Goal: Task Accomplishment & Management: Manage account settings

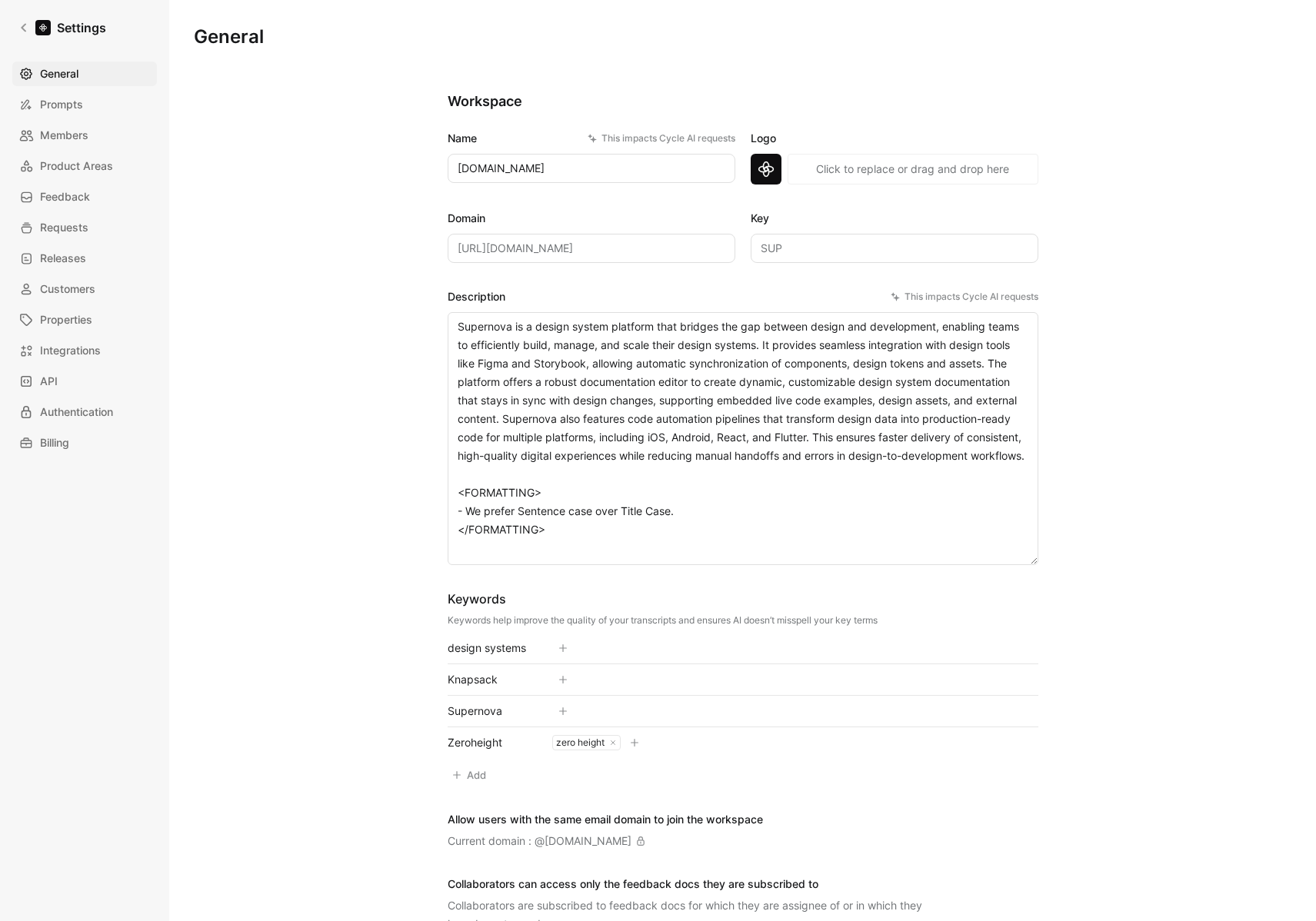
click at [995, 300] on div "This impacts Cycle AI requests" at bounding box center [965, 296] width 148 height 15
click at [995, 312] on textarea "Supernova is a design system platform that bridges the gap between design and d…" at bounding box center [743, 439] width 591 height 253
click at [958, 295] on div "This impacts Cycle AI requests" at bounding box center [965, 296] width 148 height 15
click at [958, 312] on textarea "Supernova is a design system platform that bridges the gap between design and d…" at bounding box center [743, 439] width 591 height 253
click at [958, 295] on div "This impacts Cycle AI requests" at bounding box center [965, 296] width 148 height 15
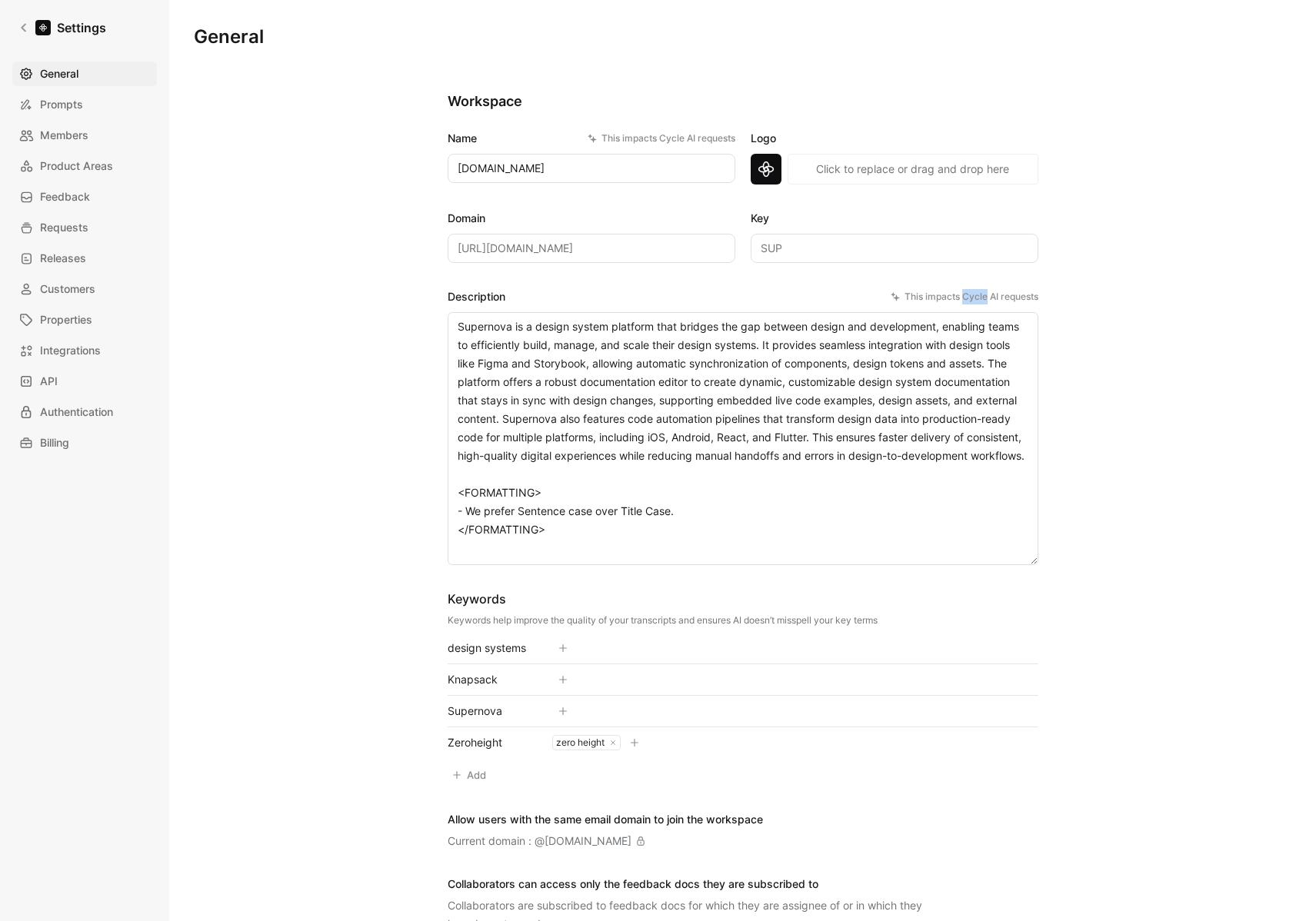
click at [958, 312] on textarea "Supernova is a design system platform that bridges the gap between design and d…" at bounding box center [743, 439] width 591 height 253
click at [958, 295] on div "This impacts Cycle AI requests" at bounding box center [965, 296] width 148 height 15
click at [958, 312] on textarea "Supernova is a design system platform that bridges the gap between design and d…" at bounding box center [743, 439] width 591 height 253
click at [86, 131] on span "Members" at bounding box center [64, 135] width 49 height 19
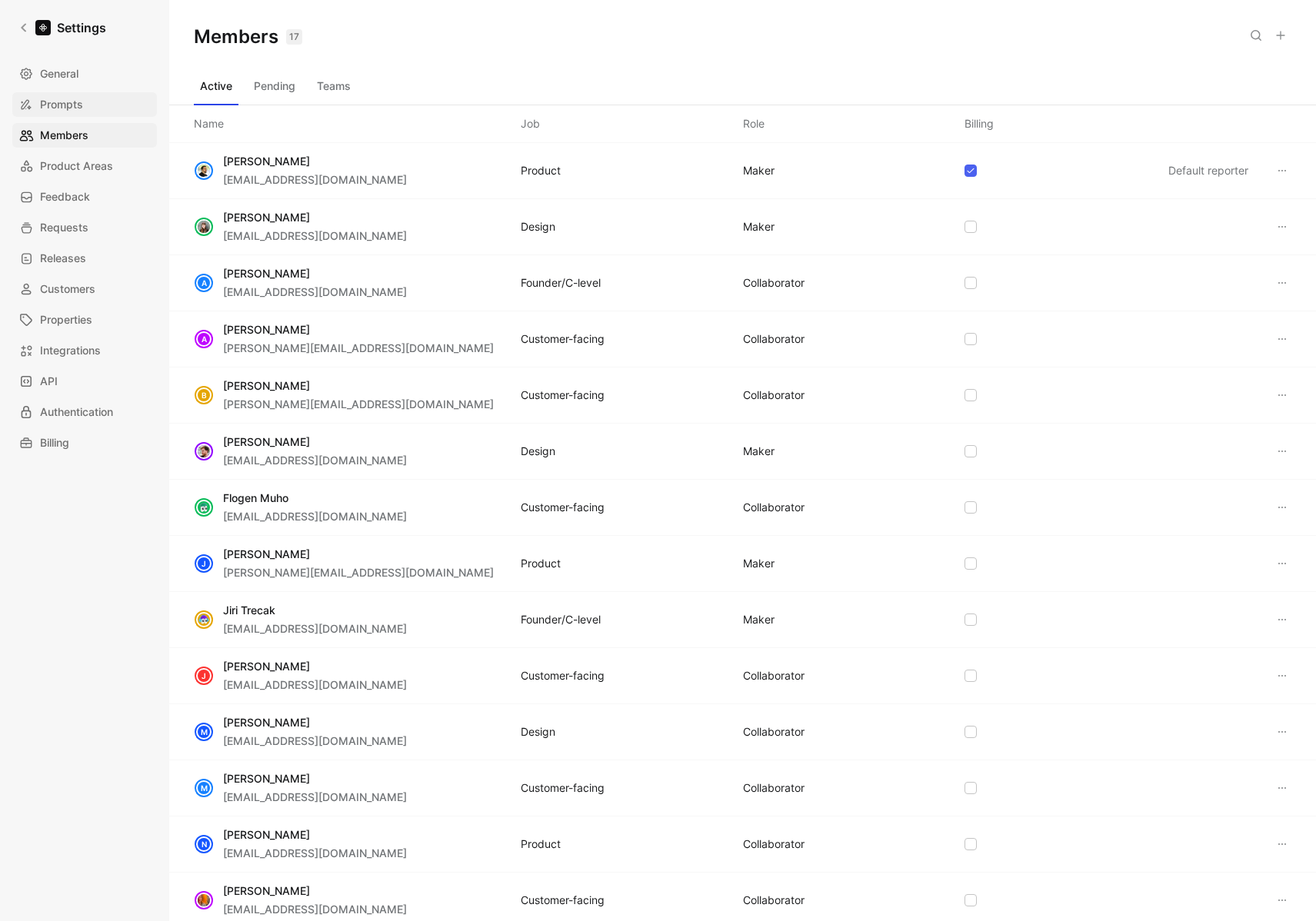
click at [84, 107] on link "Prompts" at bounding box center [84, 105] width 144 height 24
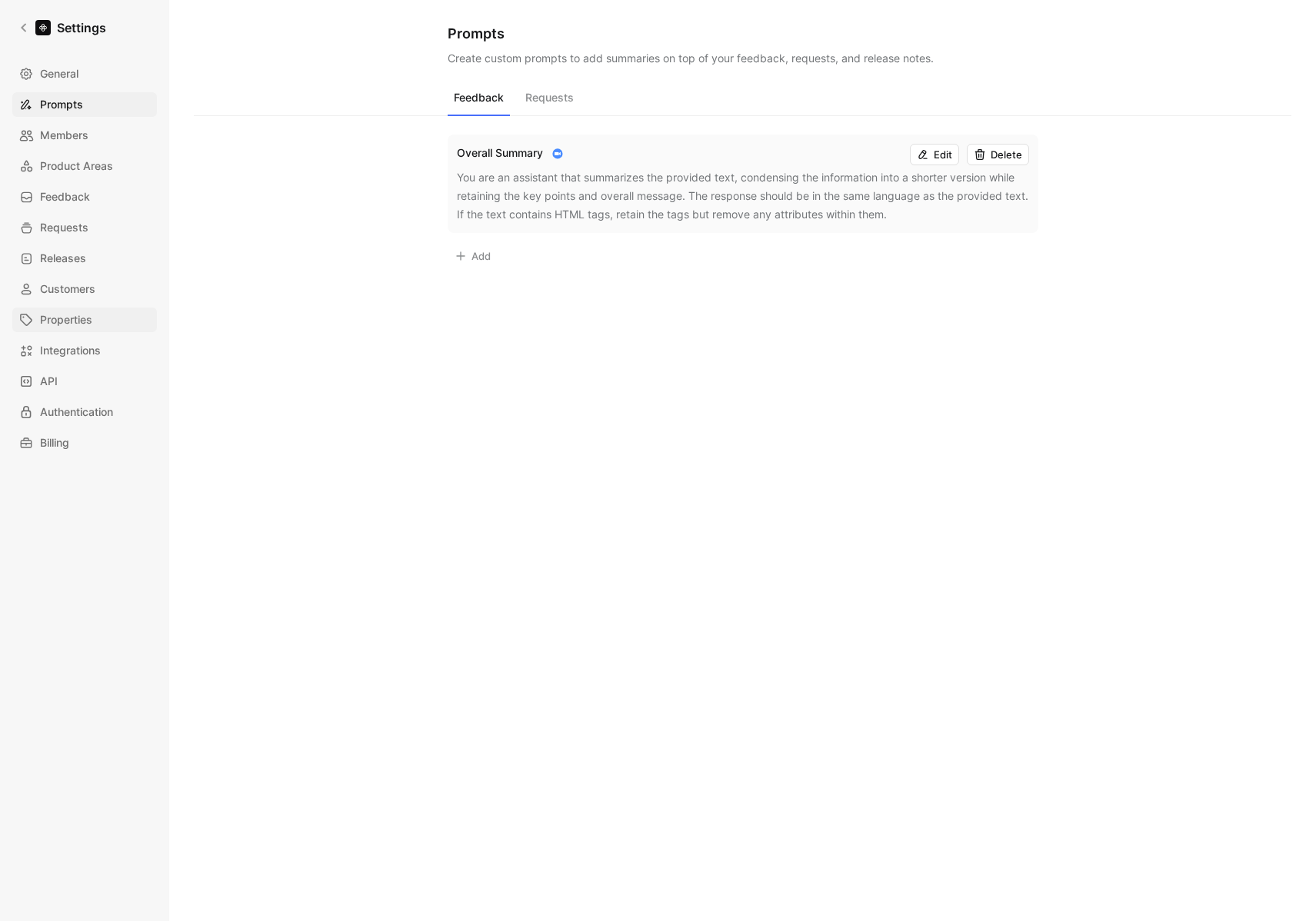
click at [71, 322] on span "Properties" at bounding box center [66, 320] width 52 height 19
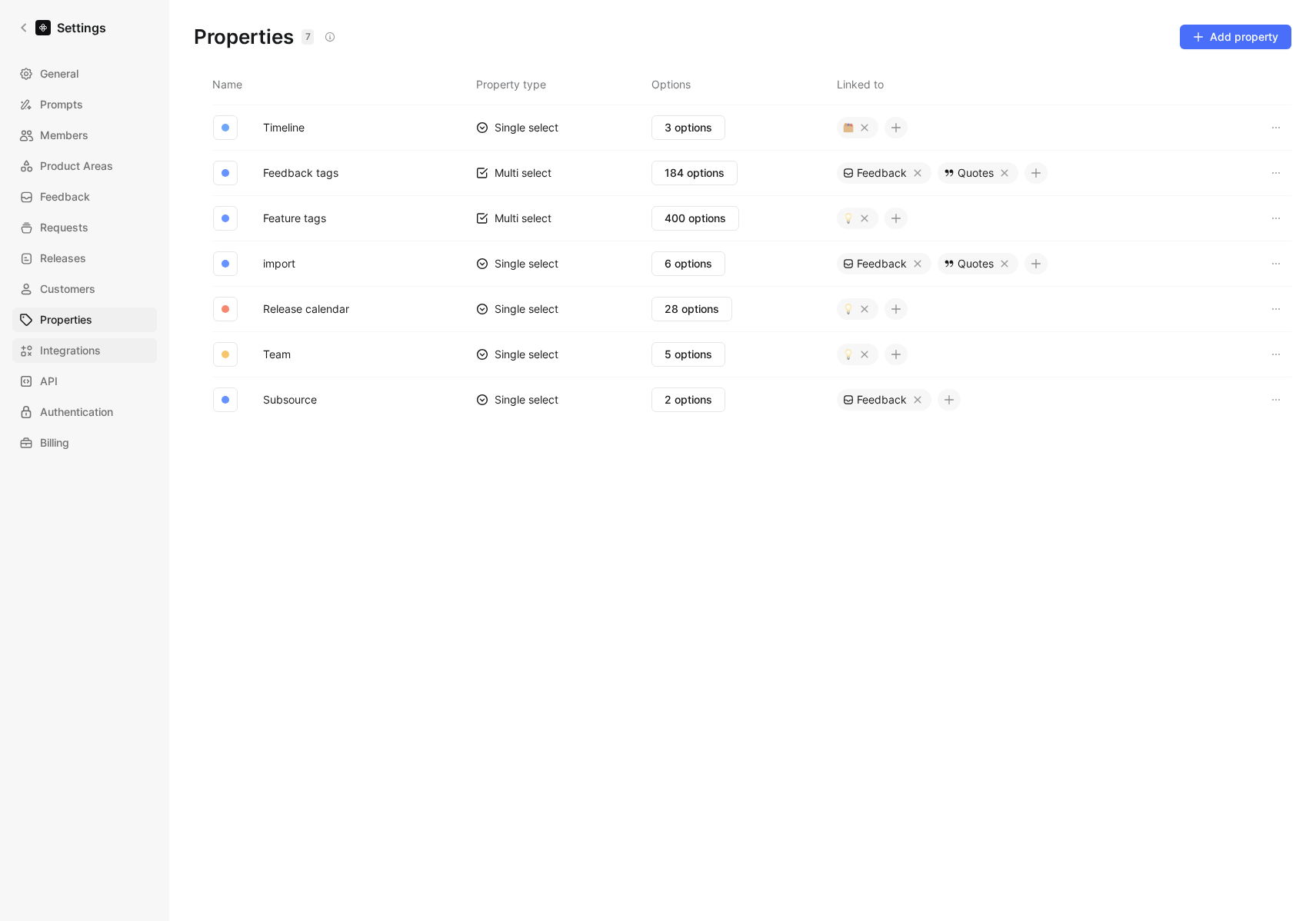
click at [71, 353] on span "Integrations" at bounding box center [70, 351] width 61 height 19
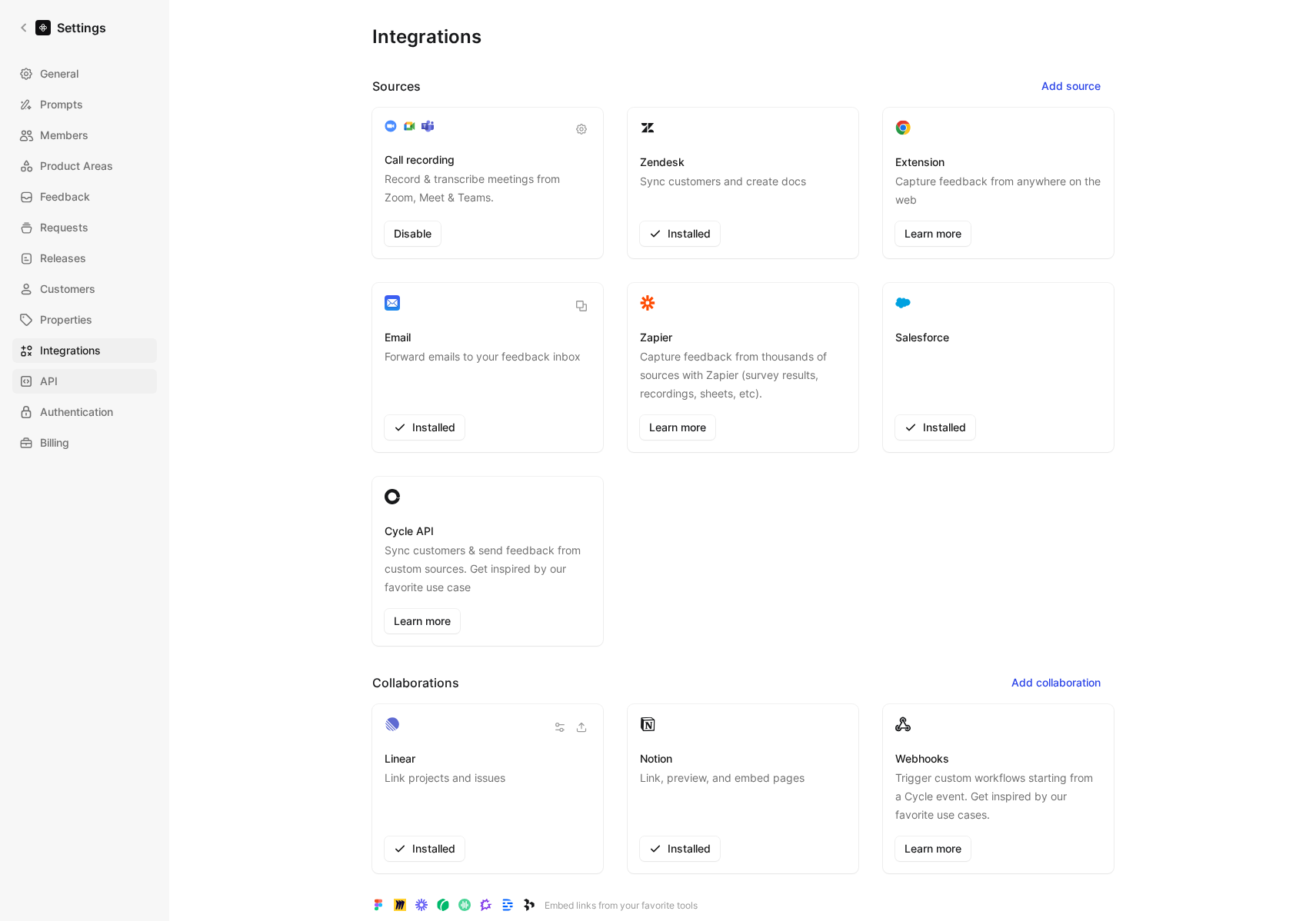
click at [71, 369] on link "API" at bounding box center [84, 381] width 144 height 24
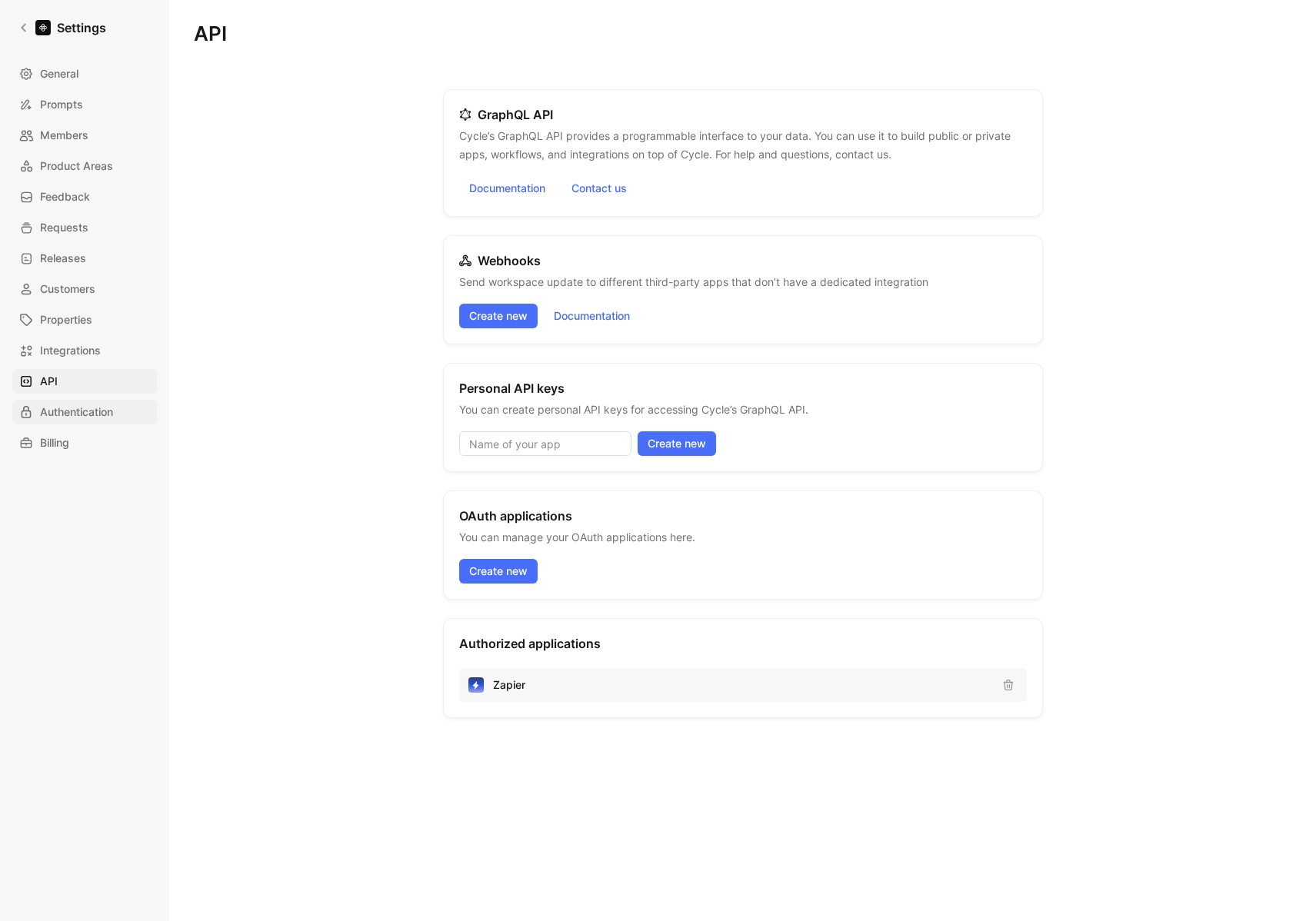
click at [79, 418] on span "Authentication" at bounding box center [76, 412] width 73 height 19
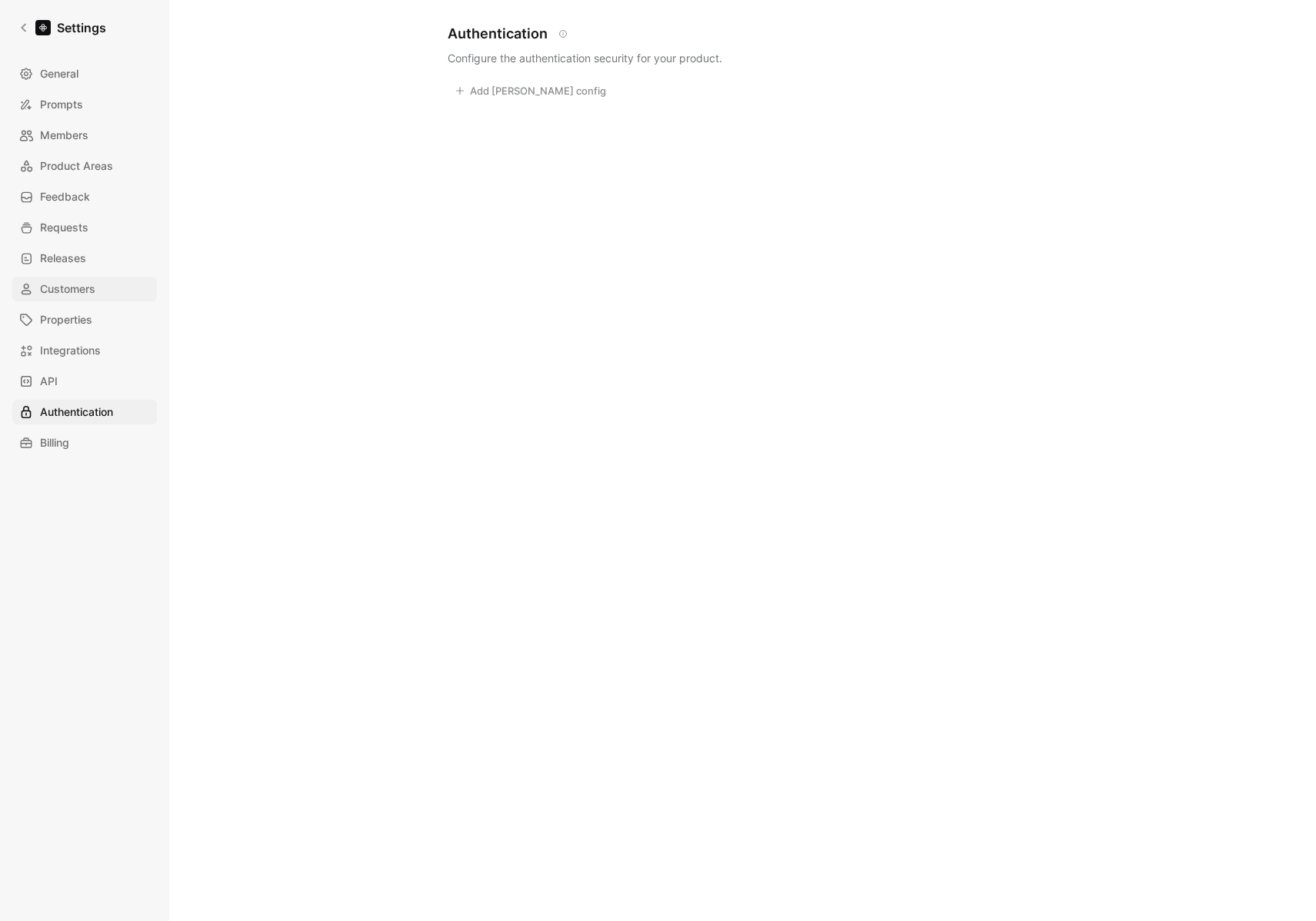
click at [81, 300] on link "Customers" at bounding box center [84, 289] width 144 height 24
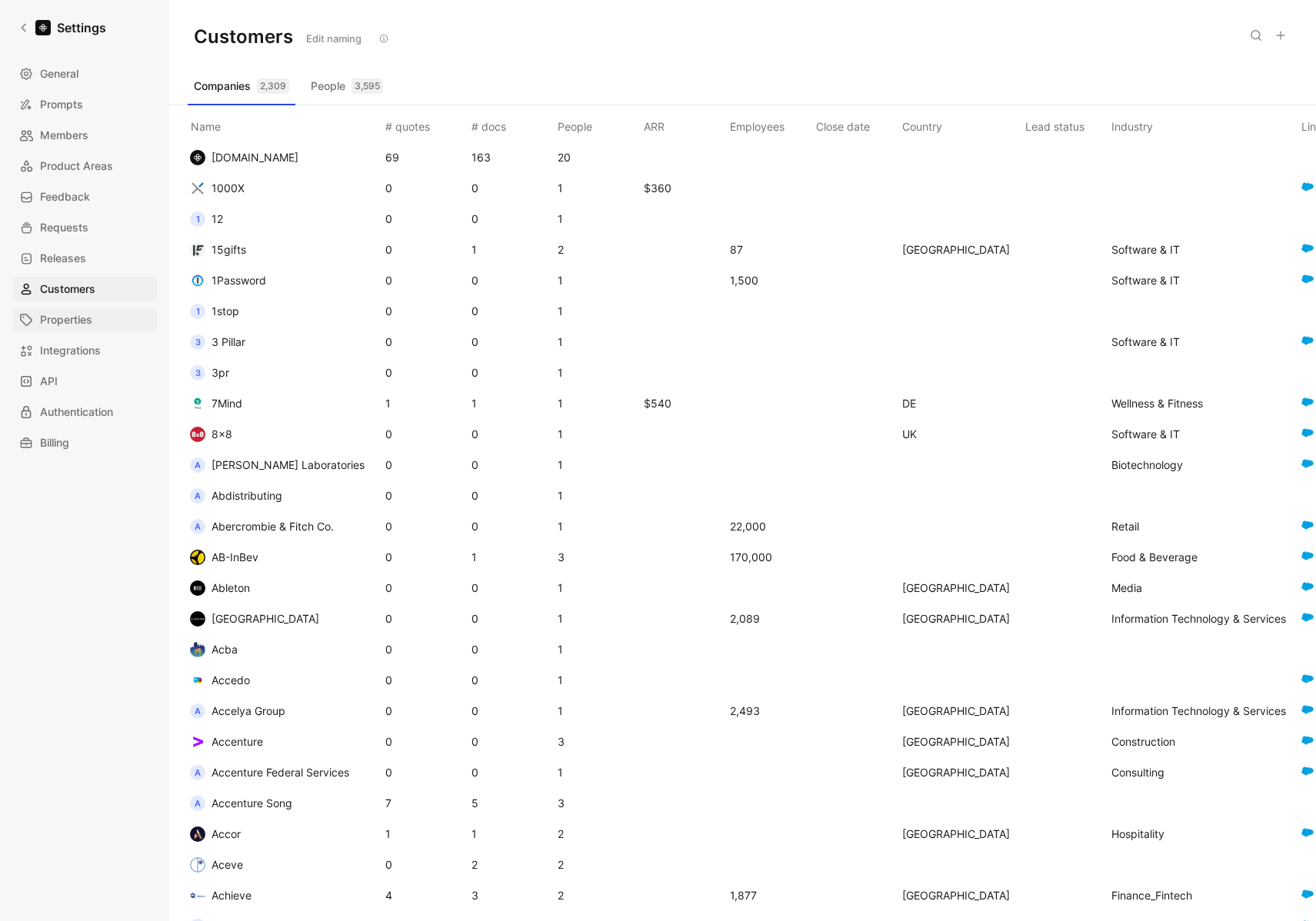
click at [81, 316] on span "Properties" at bounding box center [66, 320] width 52 height 19
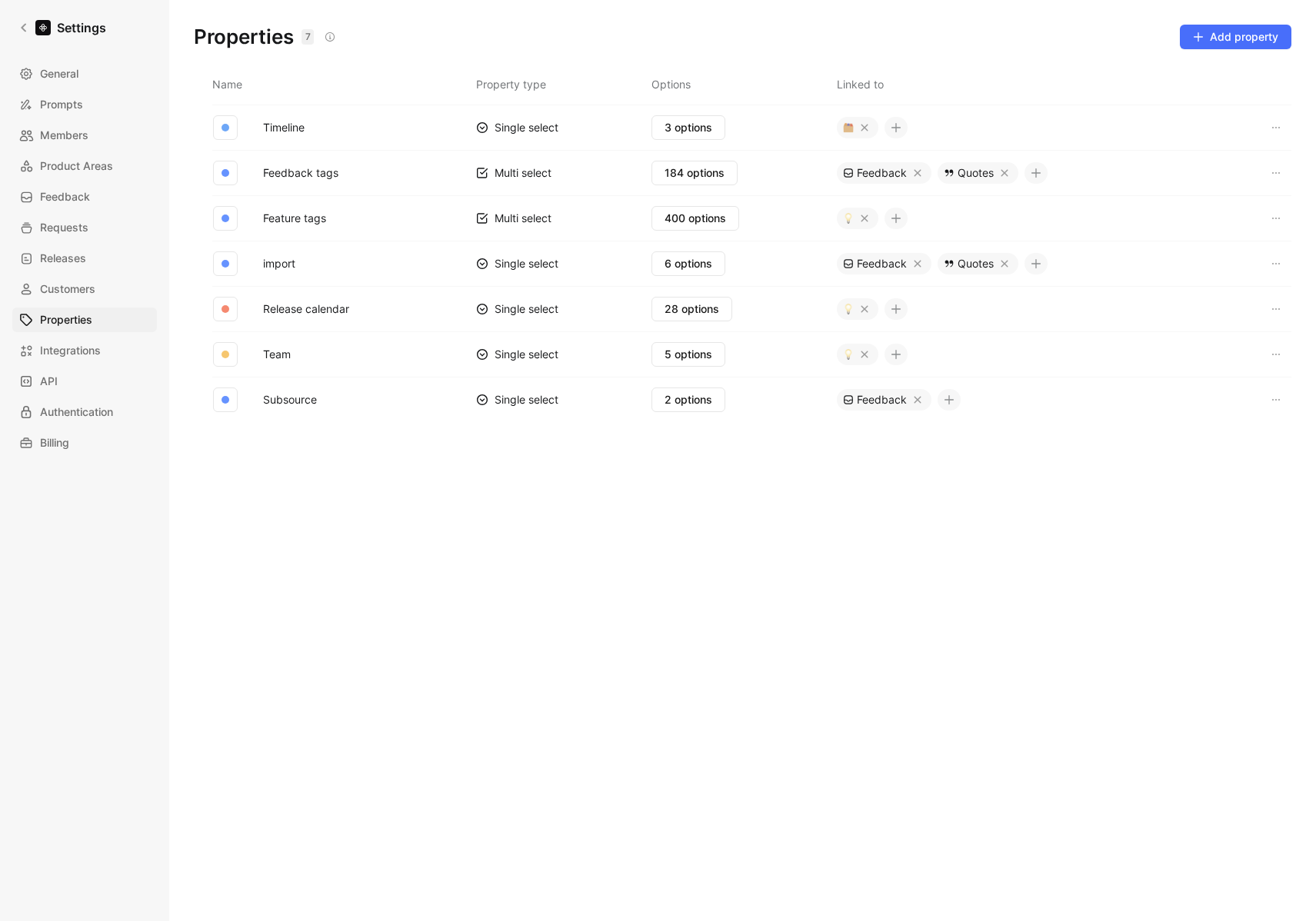
click at [324, 216] on button "Feature tags" at bounding box center [295, 218] width 75 height 20
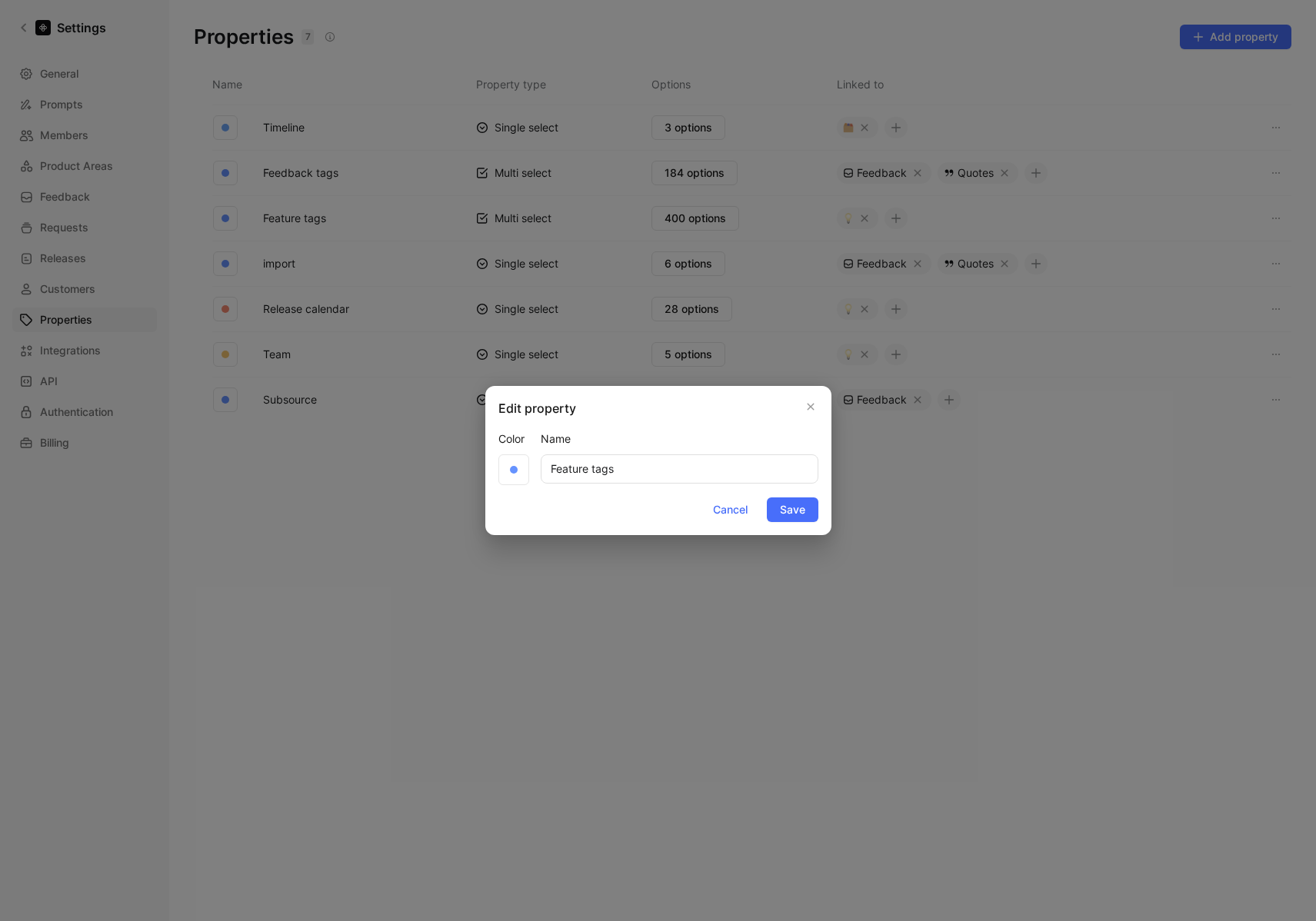
click at [178, 264] on div at bounding box center [658, 460] width 1316 height 921
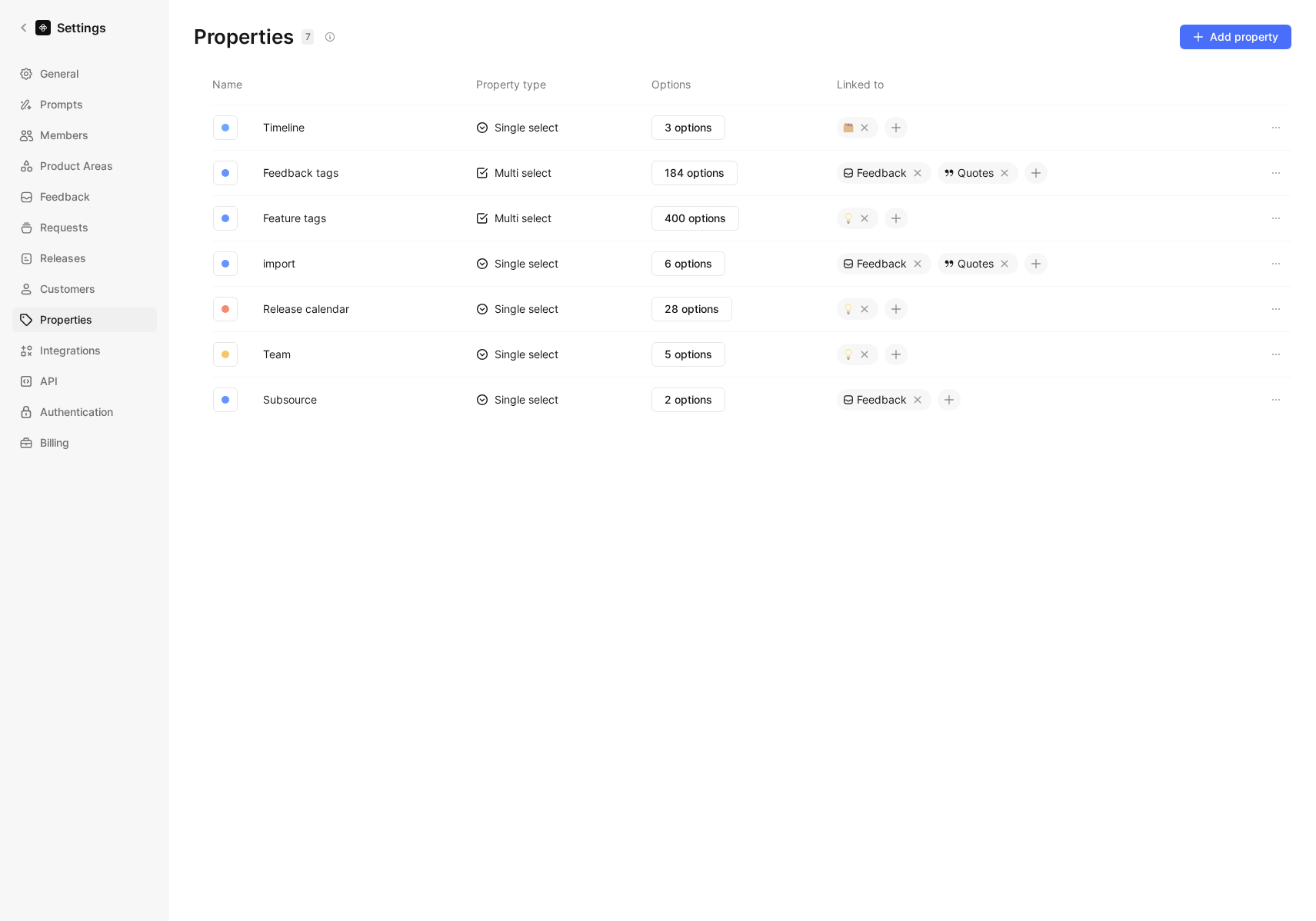
click at [81, 181] on div "General Prompts Members Product Areas Feedback Requests Releases Customers Prop…" at bounding box center [89, 258] width 155 height 394
click at [84, 166] on span "Product Areas" at bounding box center [76, 166] width 73 height 19
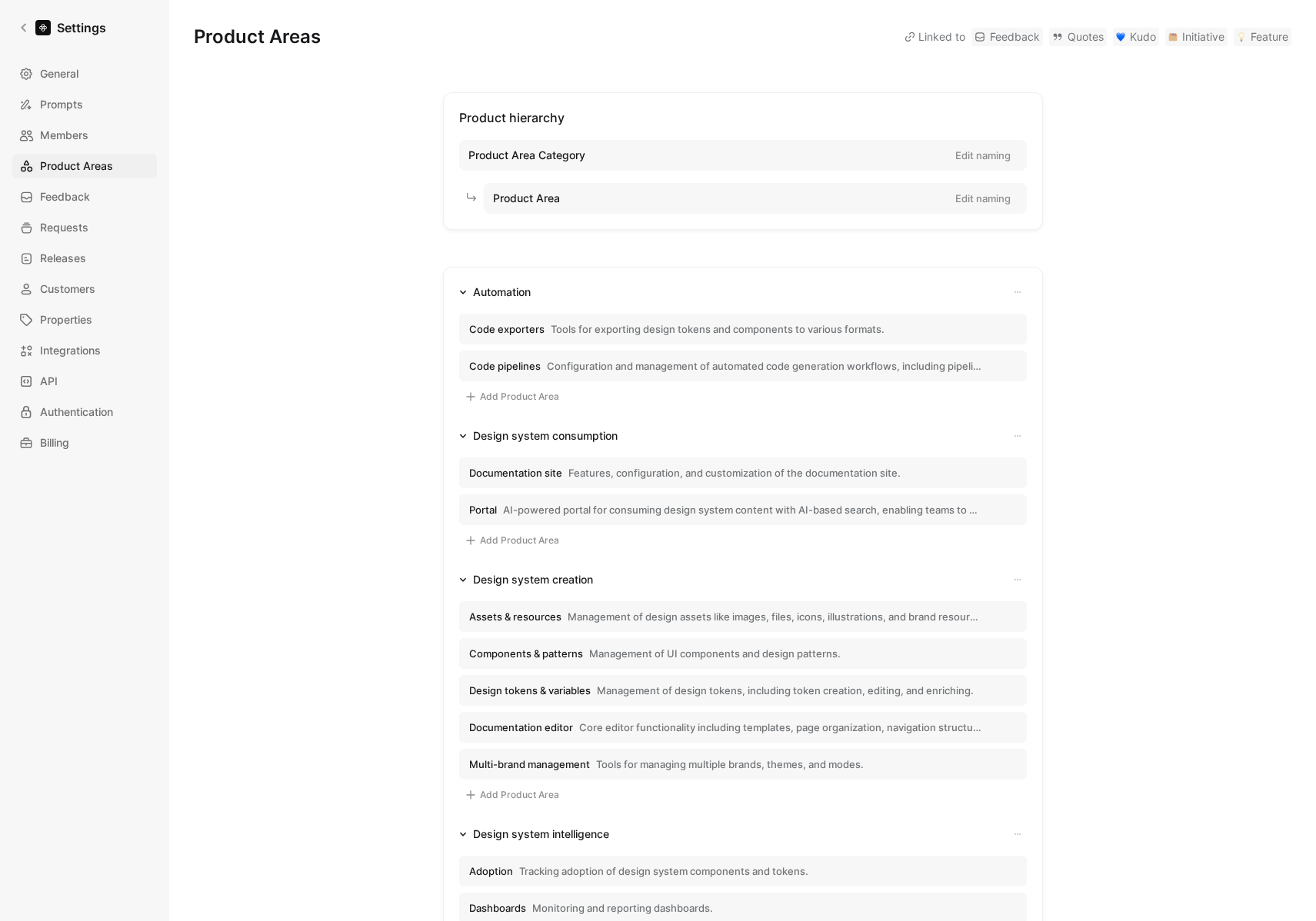
click at [725, 325] on span "Tools for exporting design tokens and components to various formats." at bounding box center [717, 329] width 333 height 14
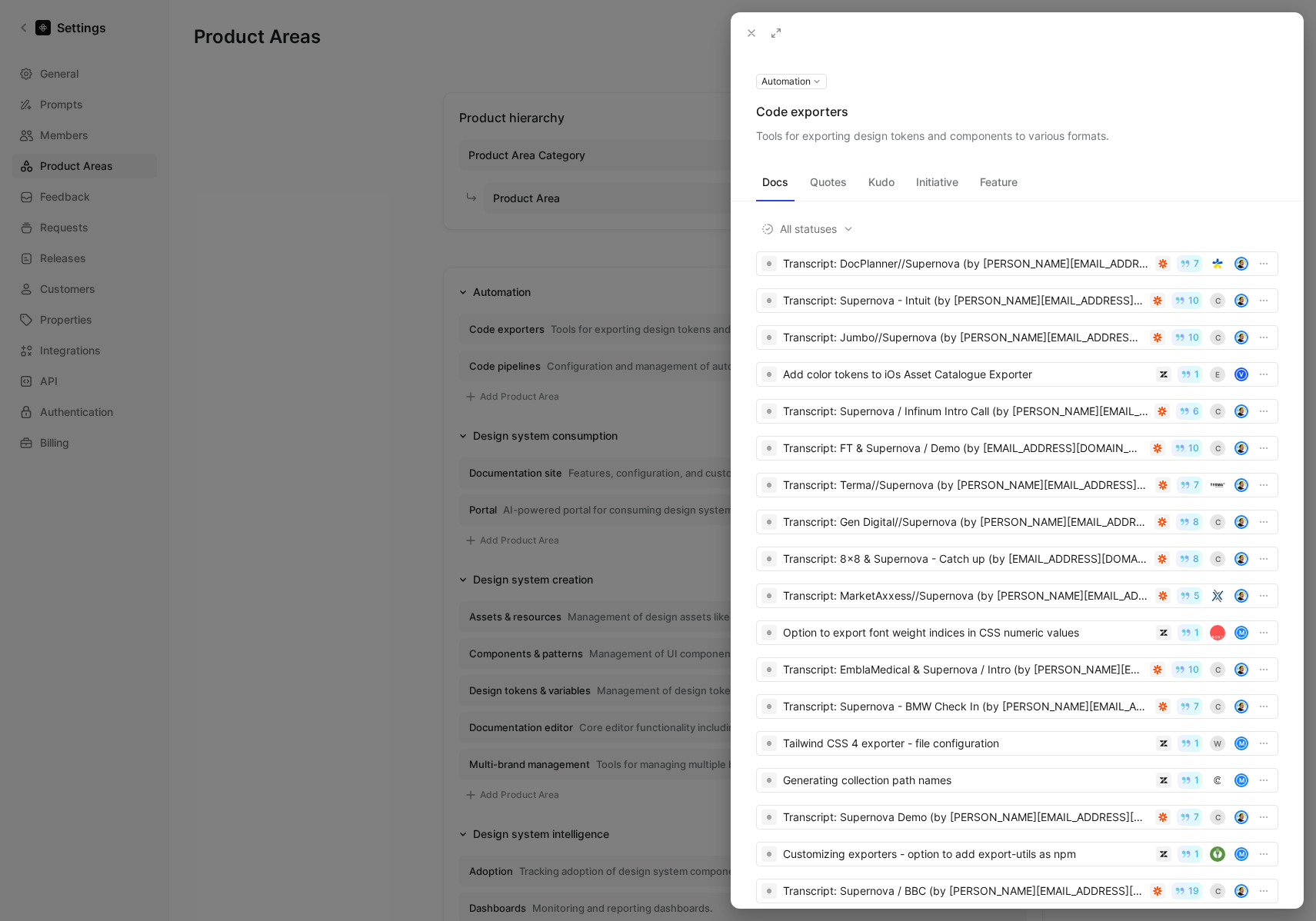
click at [538, 244] on div at bounding box center [658, 460] width 1316 height 921
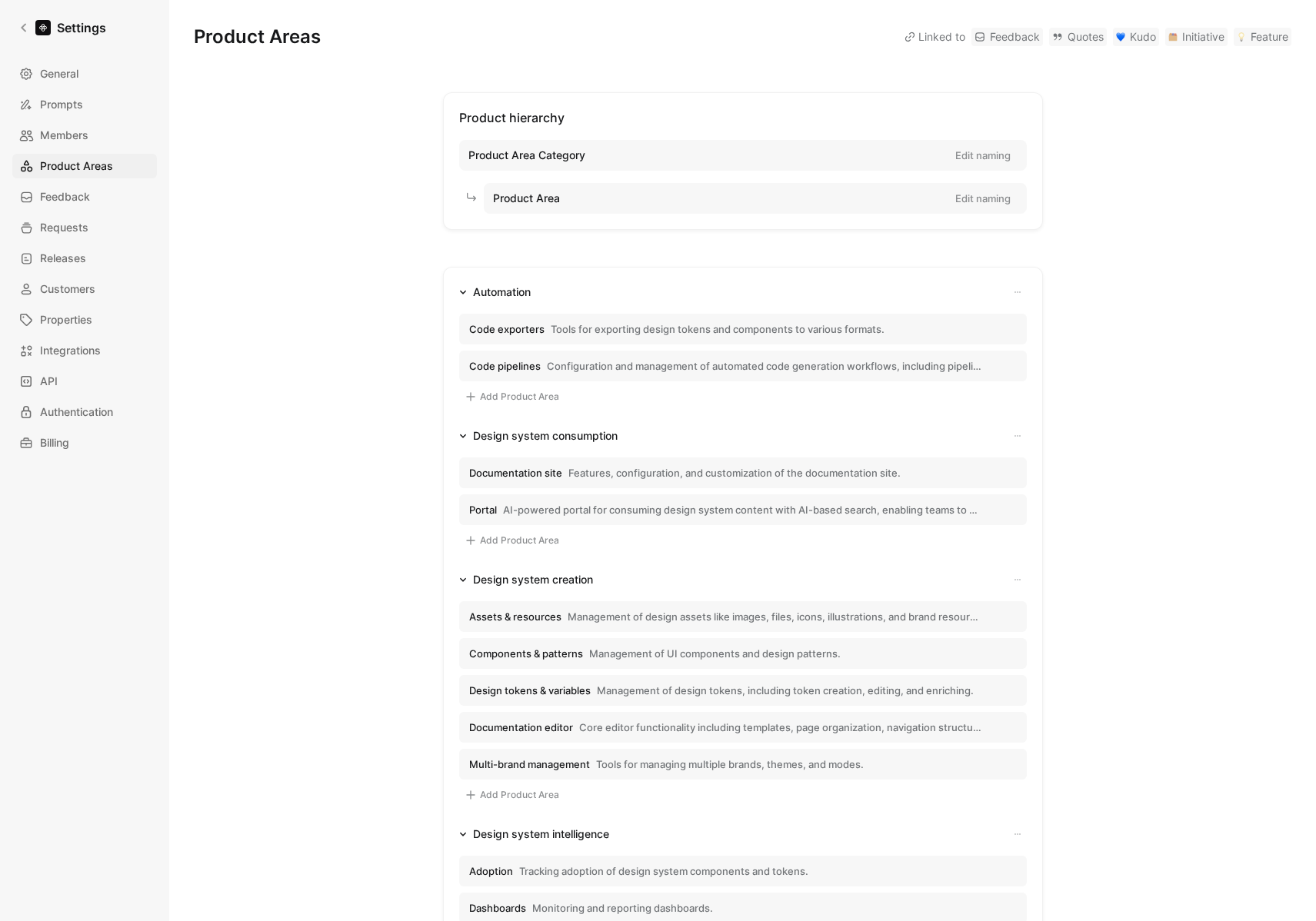
click at [977, 192] on button "Edit naming" at bounding box center [983, 198] width 69 height 22
click at [962, 202] on button "Cancel" at bounding box center [959, 198] width 41 height 19
click at [91, 134] on link "Members" at bounding box center [84, 136] width 144 height 24
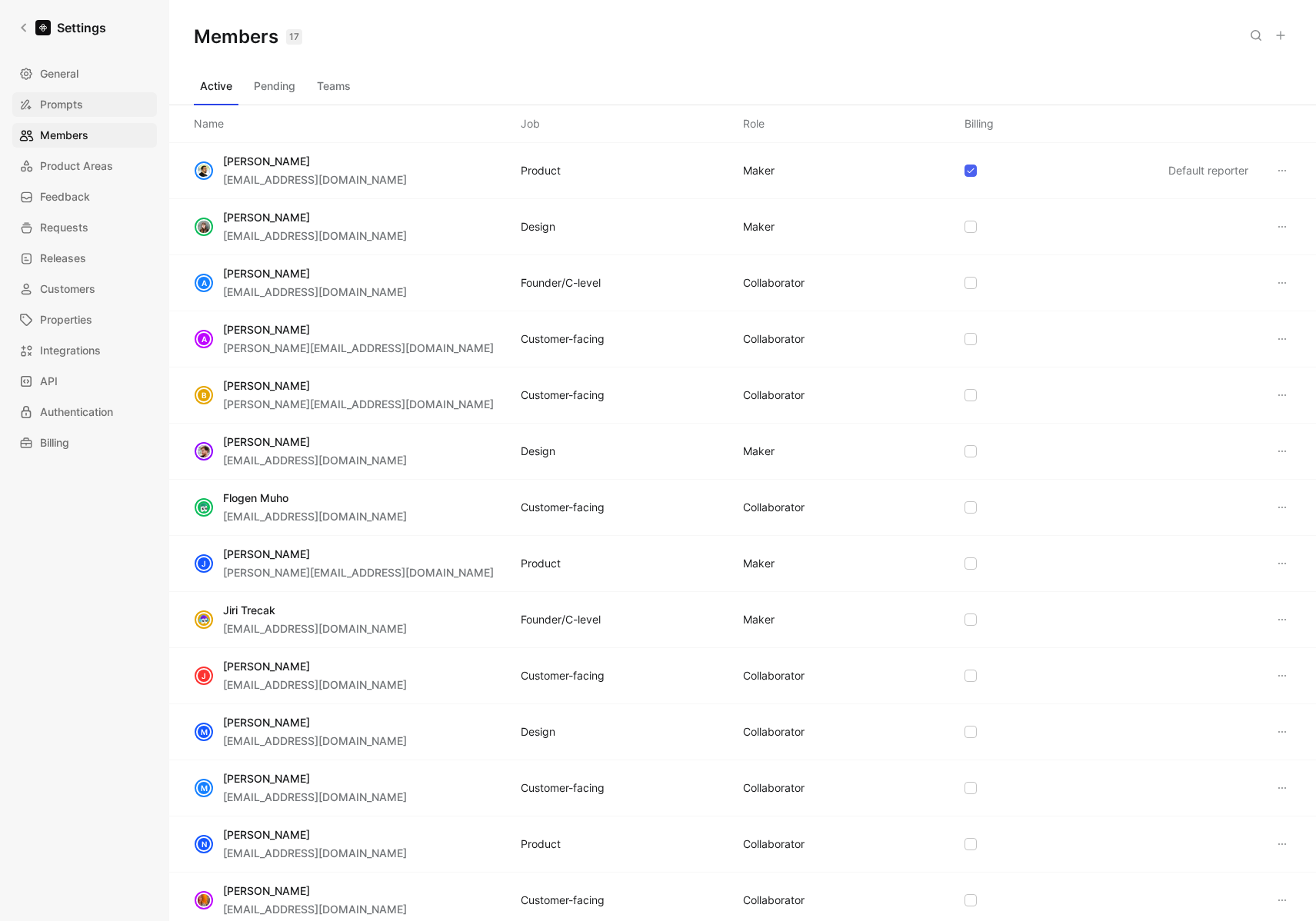
click at [93, 105] on link "Prompts" at bounding box center [84, 105] width 144 height 24
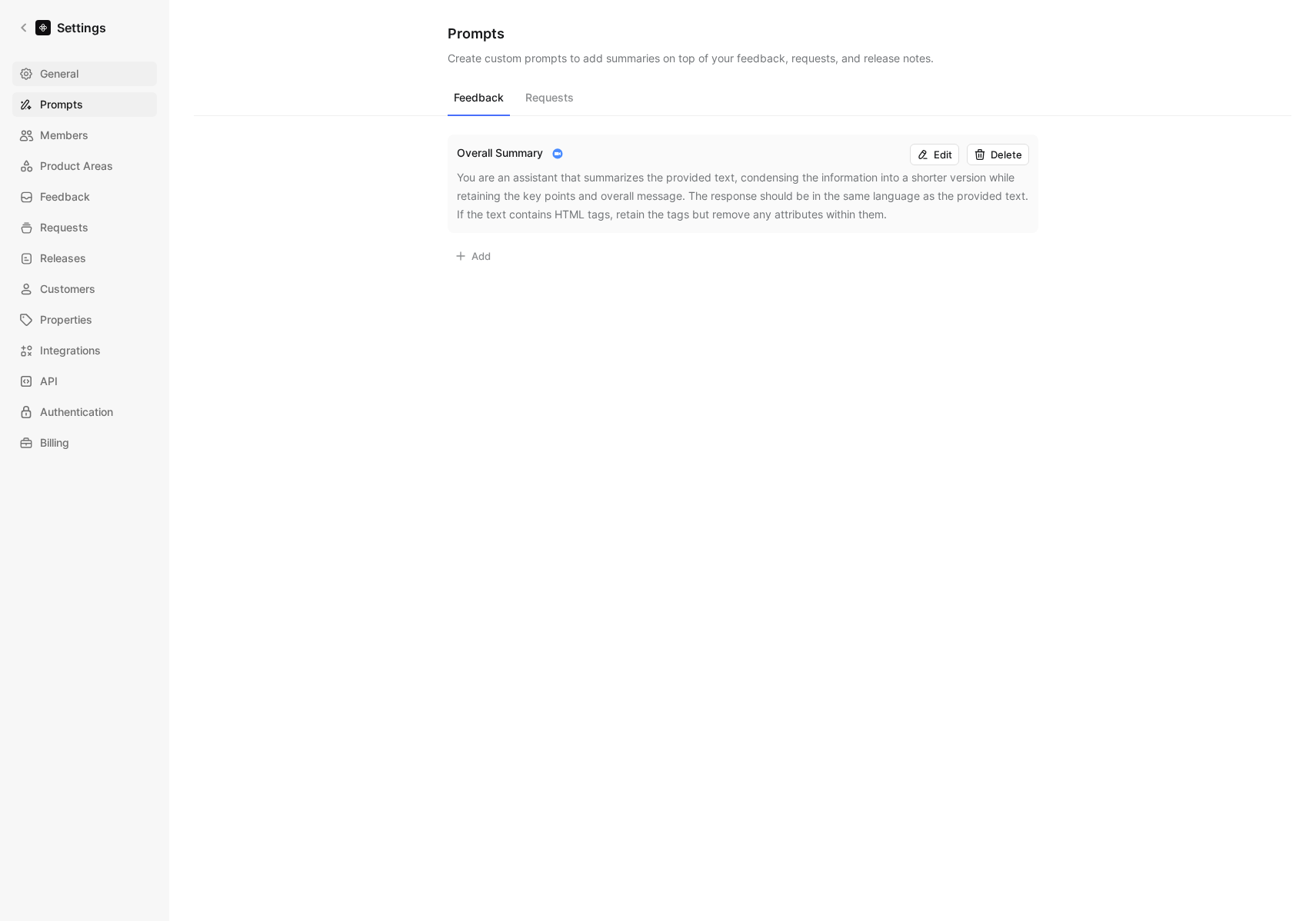
click at [74, 78] on span "General" at bounding box center [58, 74] width 38 height 19
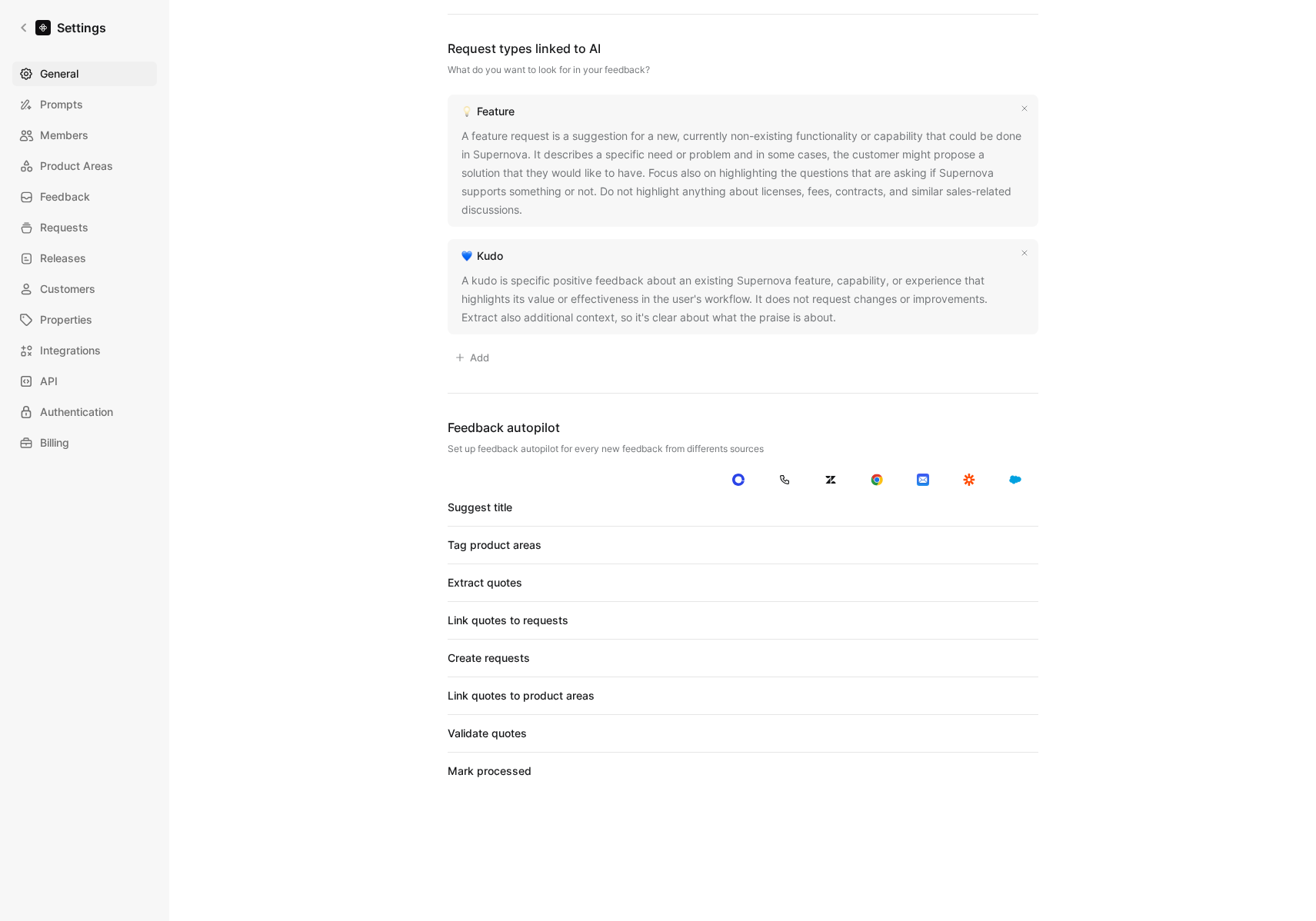
scroll to position [1285, 0]
